Goal: Information Seeking & Learning: Learn about a topic

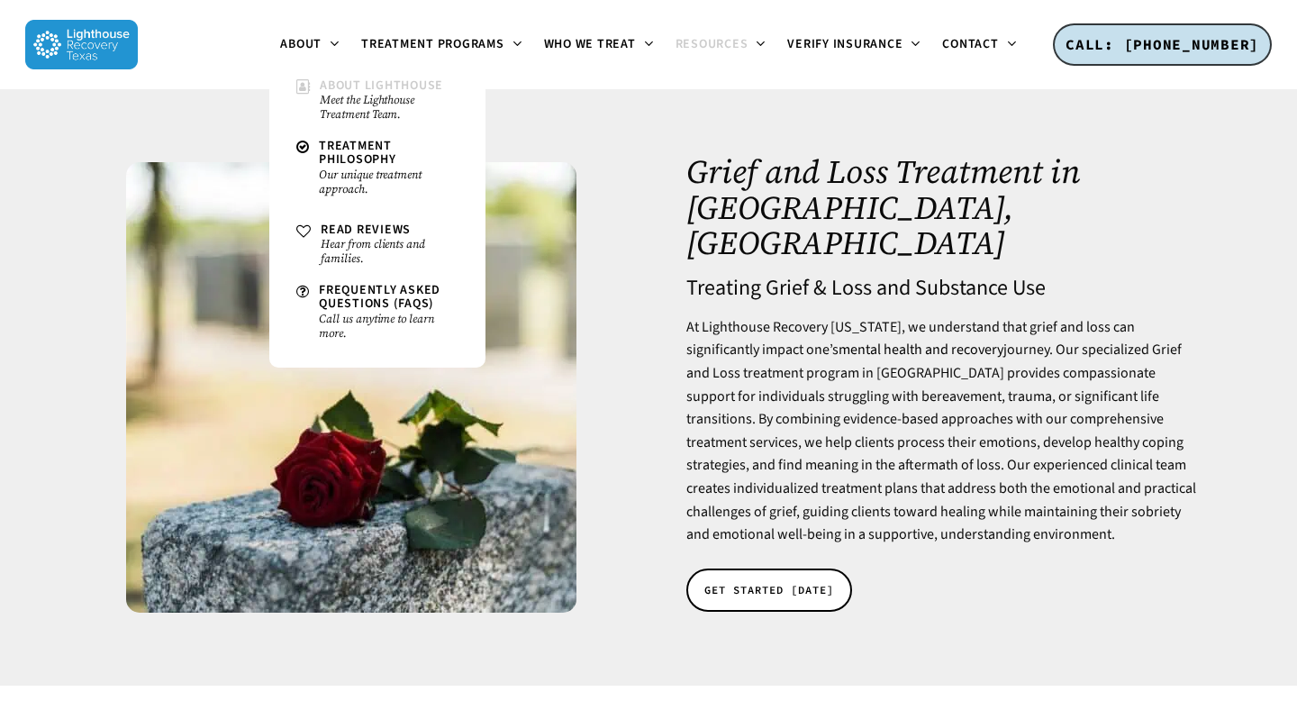
click at [334, 93] on small "Meet the Lighthouse Treatment Team." at bounding box center [389, 107] width 139 height 29
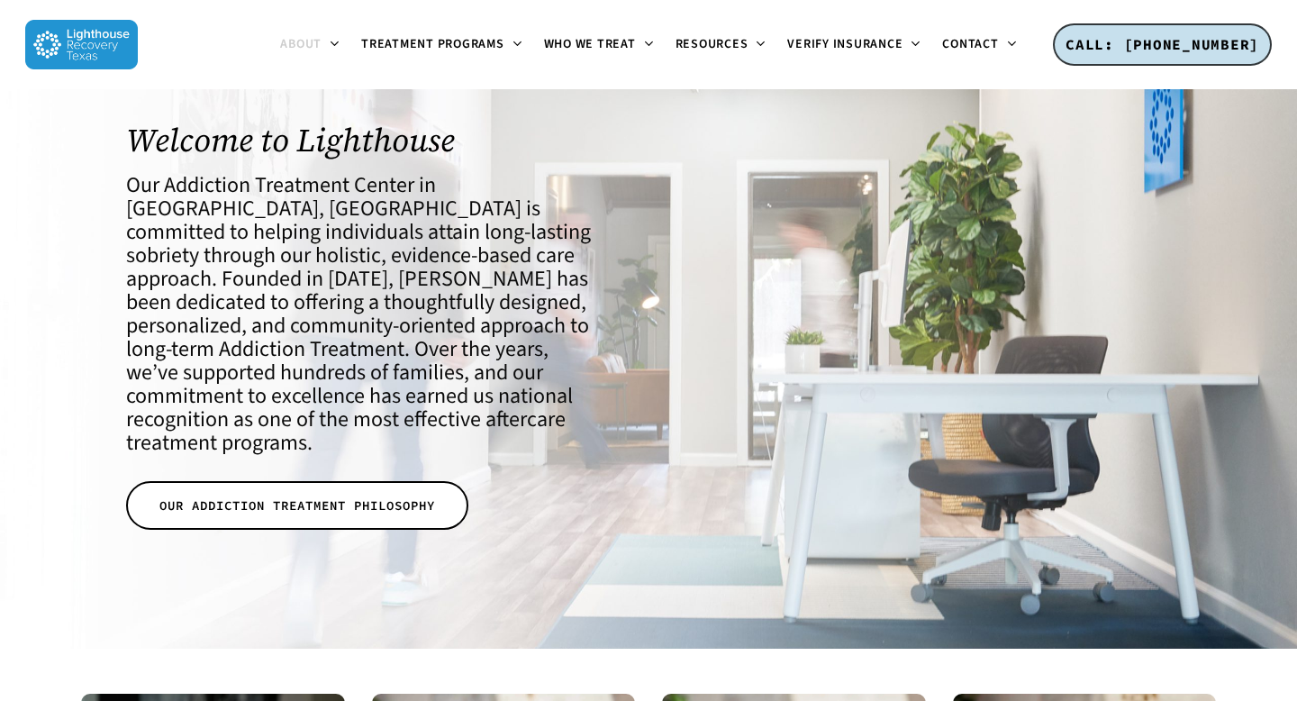
scroll to position [83, 0]
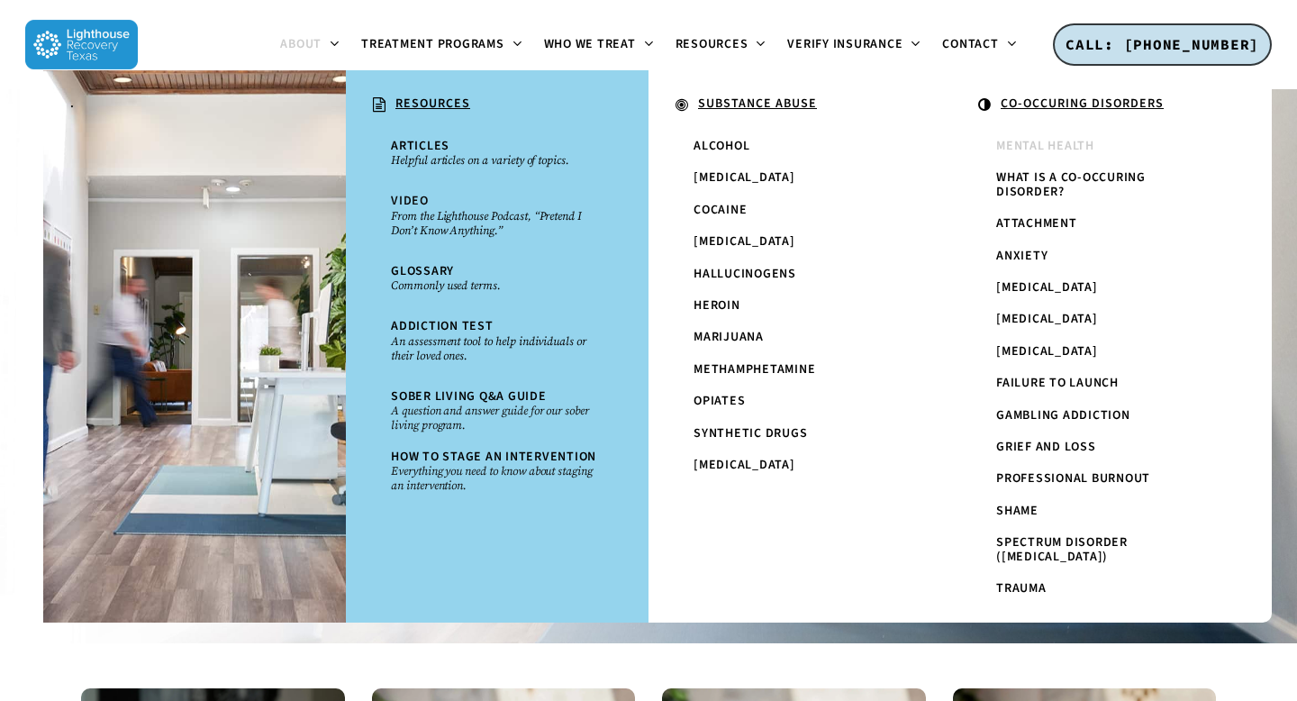
click at [1017, 145] on span "Mental Health" at bounding box center [1045, 146] width 98 height 18
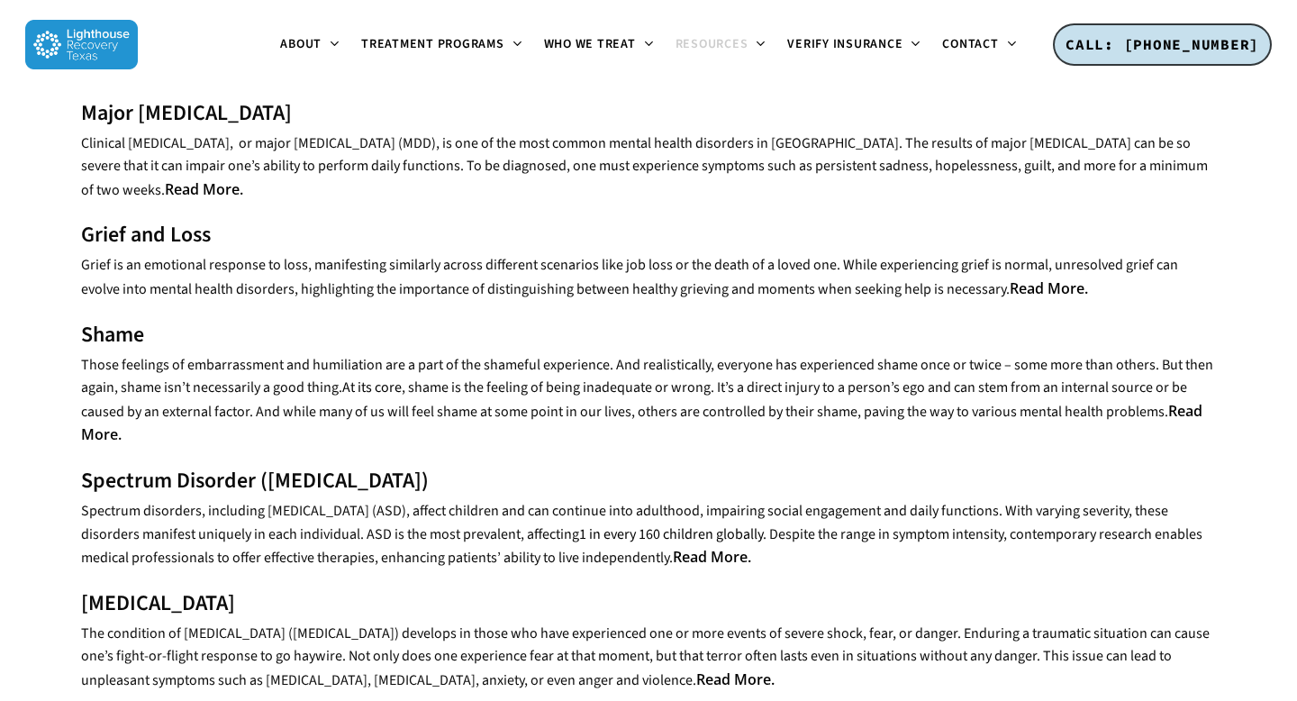
scroll to position [1519, 0]
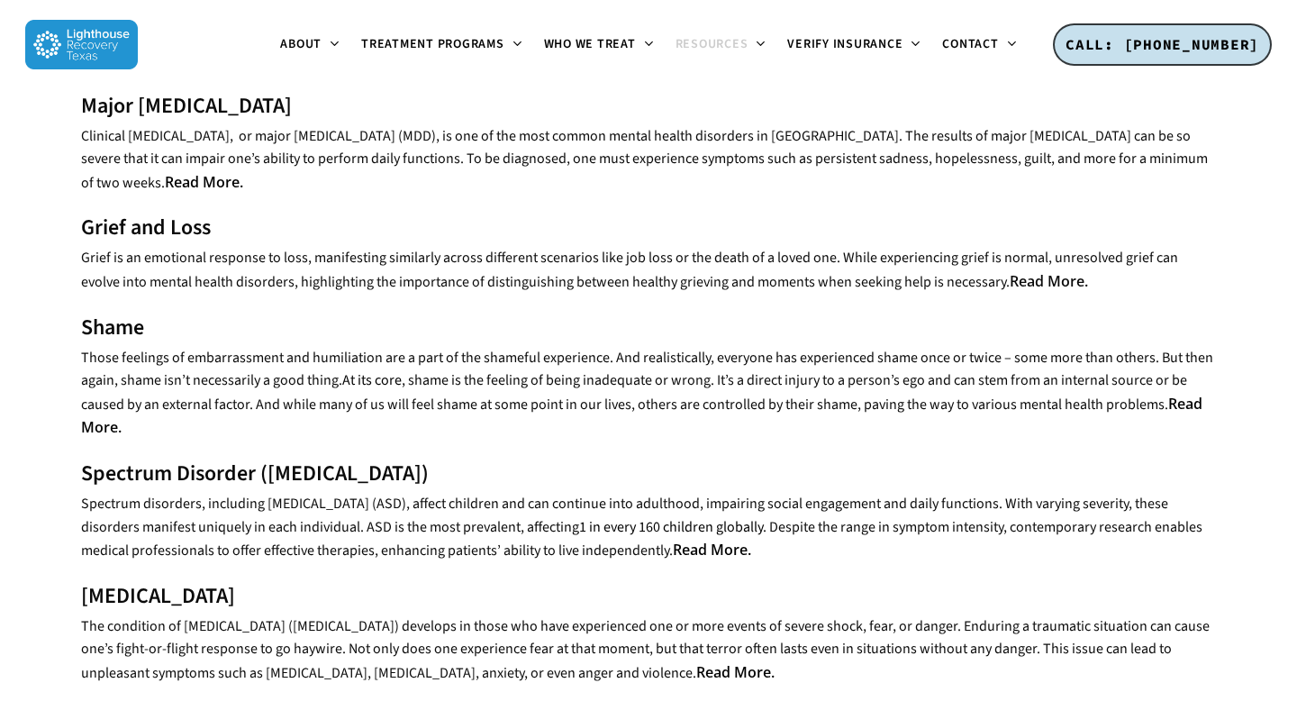
click at [1010, 272] on strong "Read More." at bounding box center [1049, 281] width 78 height 20
